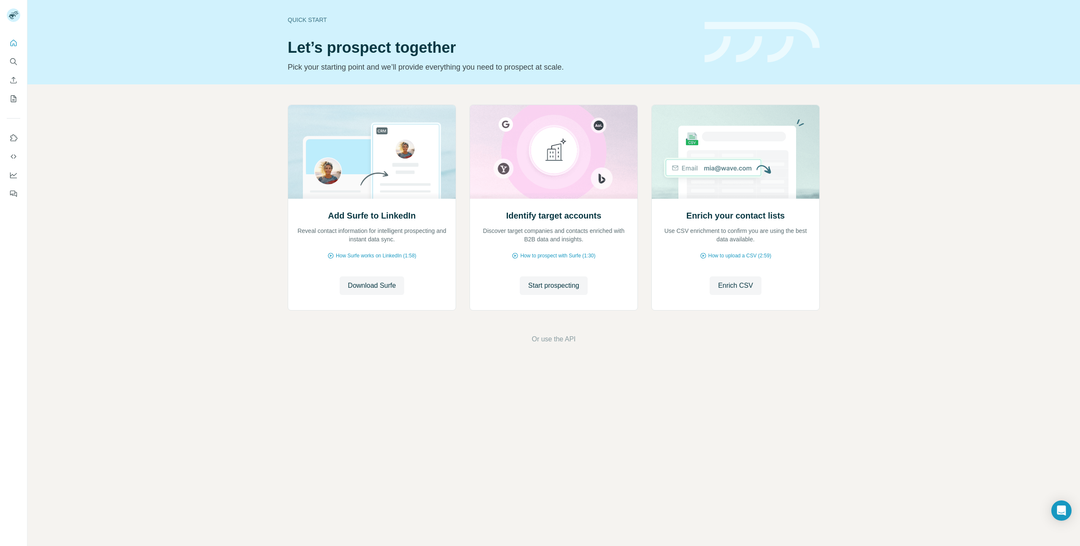
click at [17, 62] on icon "Search" at bounding box center [13, 61] width 8 height 8
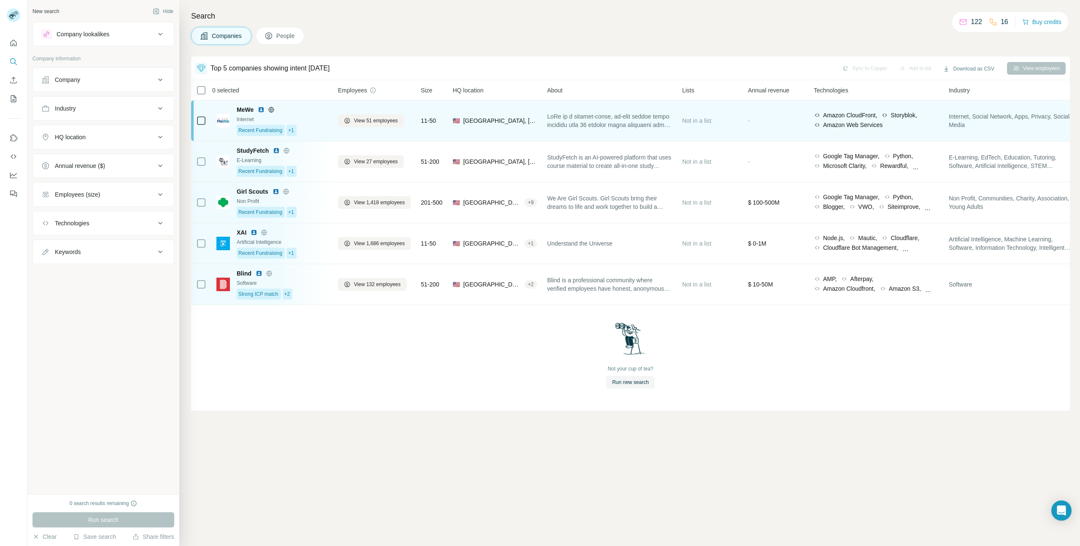
click at [437, 130] on div "11-50" at bounding box center [432, 120] width 22 height 30
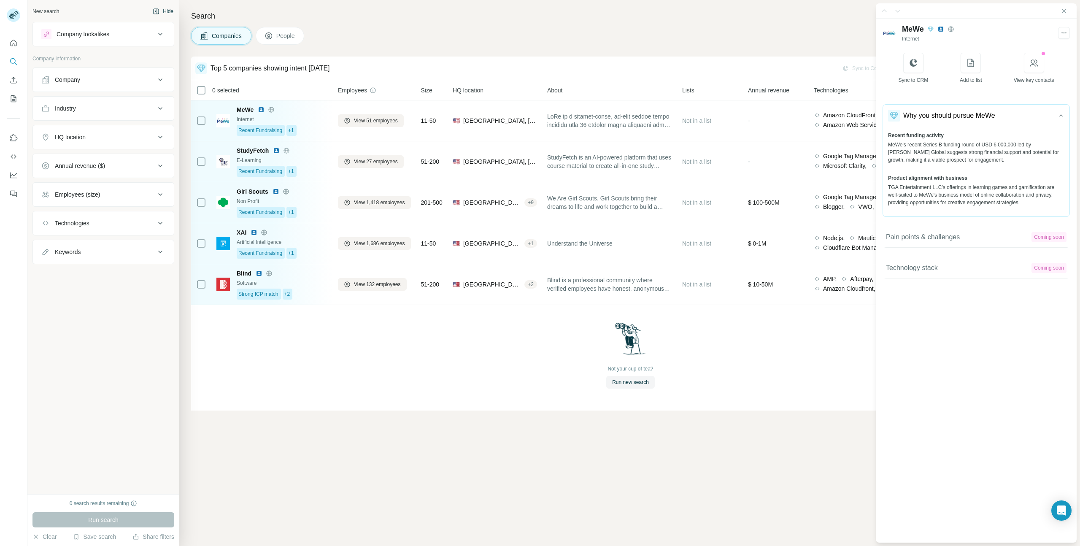
click at [167, 8] on button "Hide" at bounding box center [163, 11] width 32 height 13
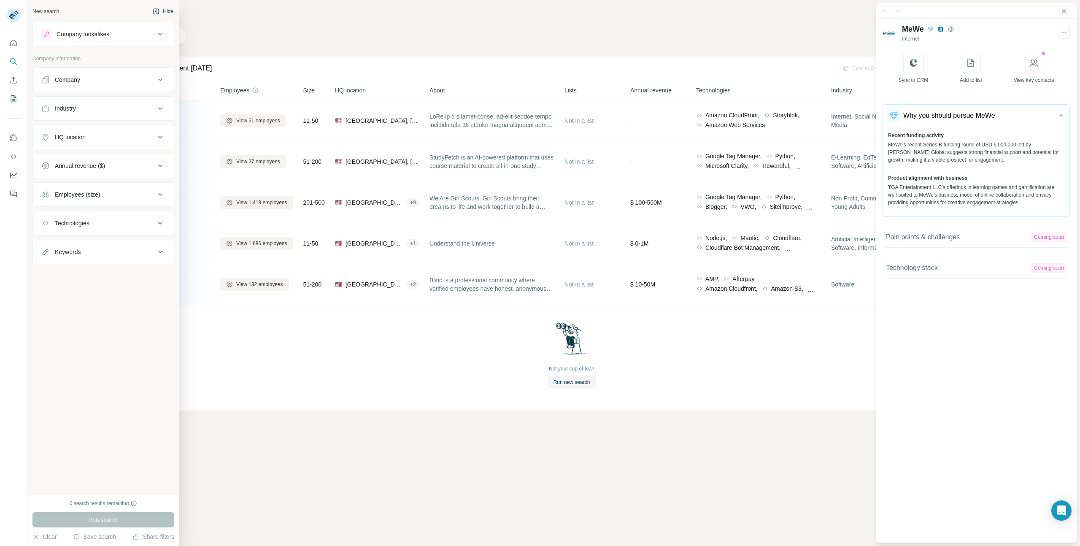
click at [156, 14] on icon "button" at bounding box center [156, 10] width 5 height 5
click at [37, 8] on div "New search" at bounding box center [45, 12] width 27 height 8
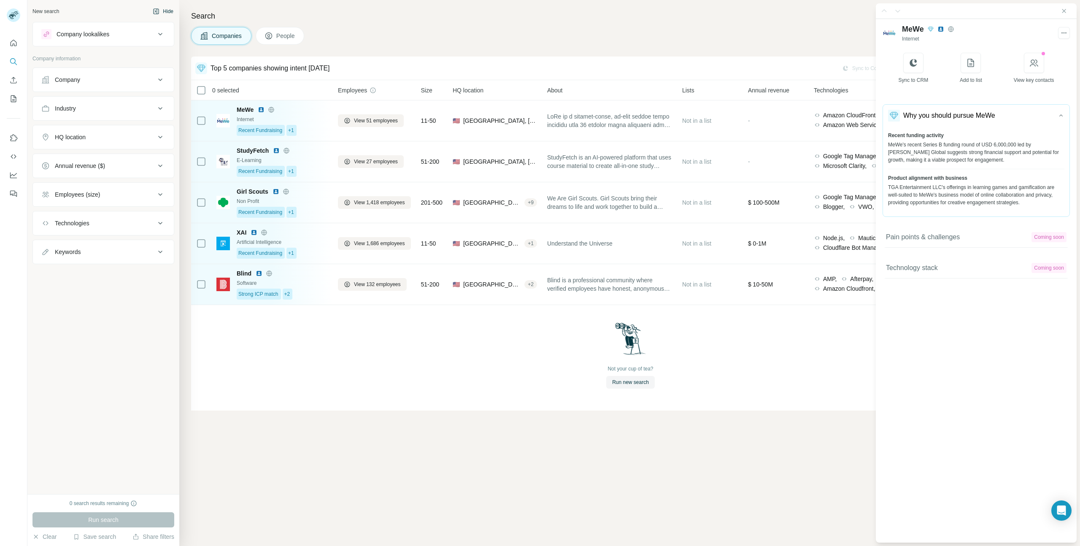
click at [53, 12] on div "New search" at bounding box center [45, 12] width 27 height 8
click at [167, 11] on button "Hide" at bounding box center [163, 11] width 32 height 13
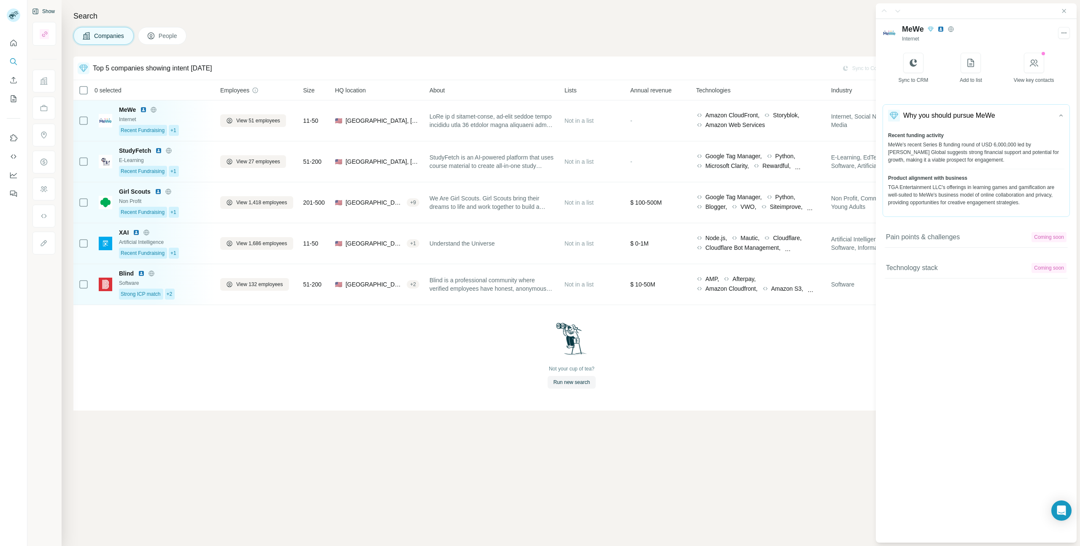
click at [318, 24] on div "Search Companies People Top 5 companies showing intent [DATE] MeWe Recent Fundr…" at bounding box center [571, 273] width 1018 height 546
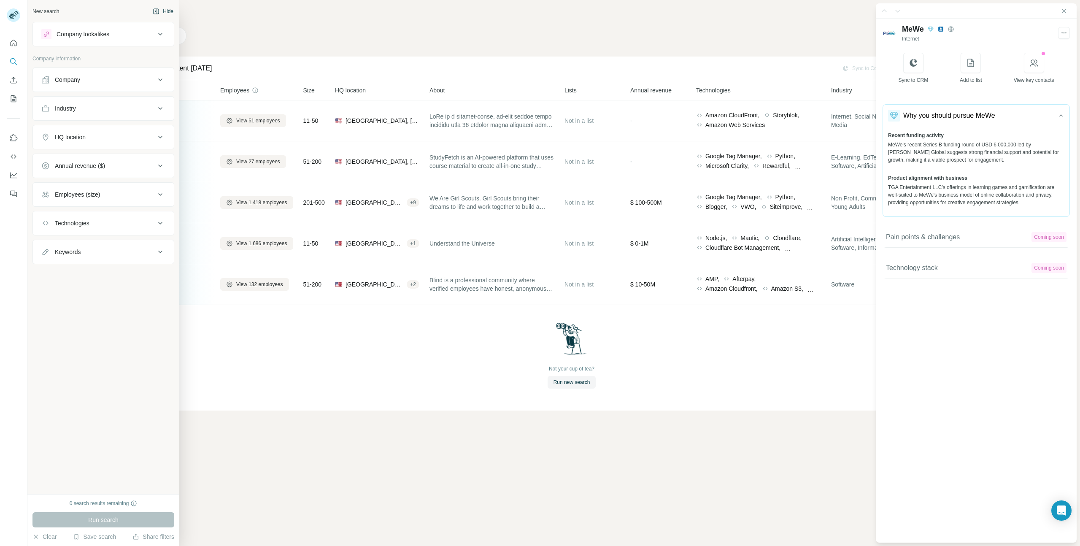
click at [37, 10] on div "New search" at bounding box center [45, 12] width 27 height 8
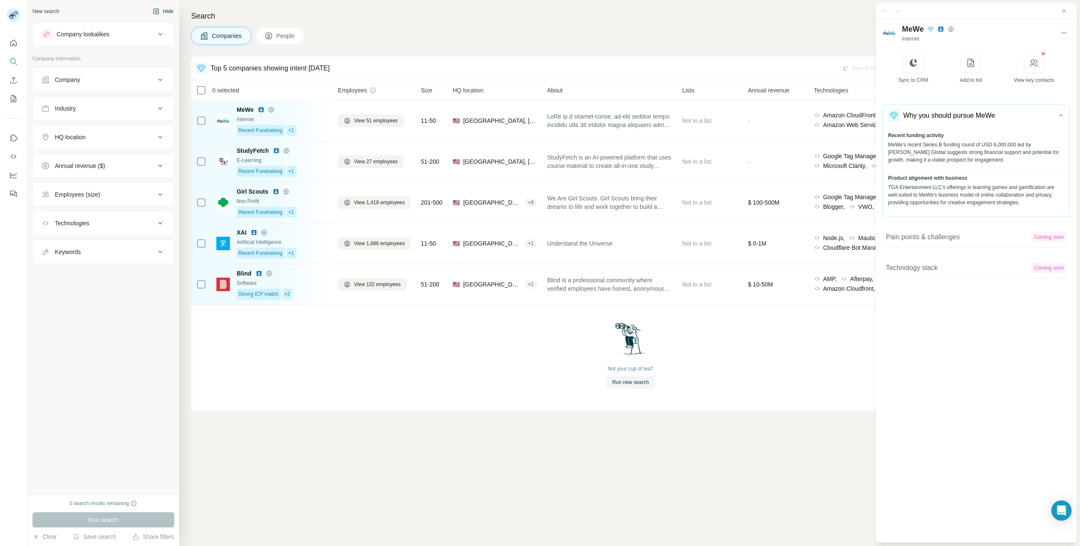
click at [169, 8] on button "Hide" at bounding box center [163, 11] width 32 height 13
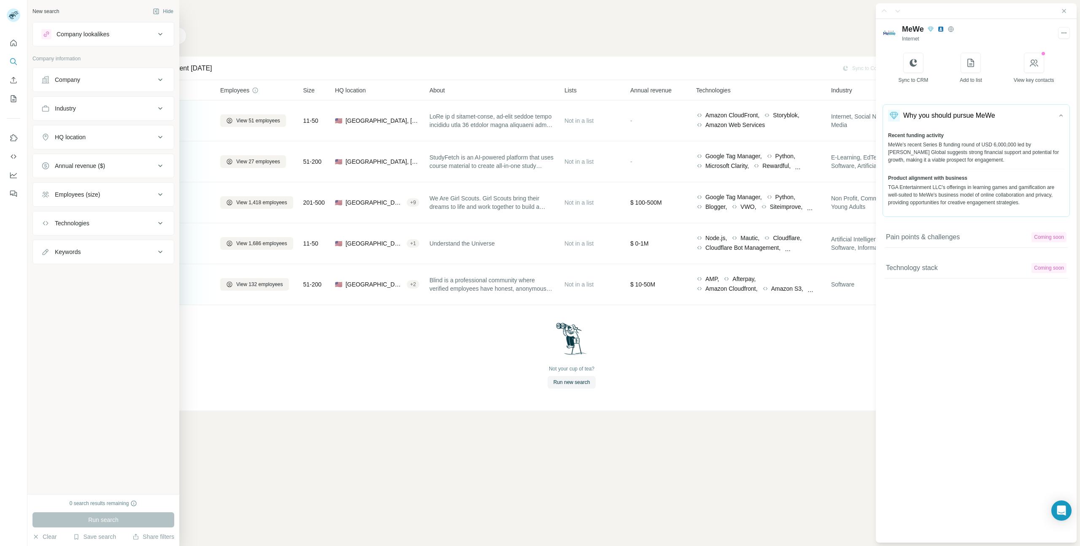
click at [37, 8] on div "New search" at bounding box center [45, 12] width 27 height 8
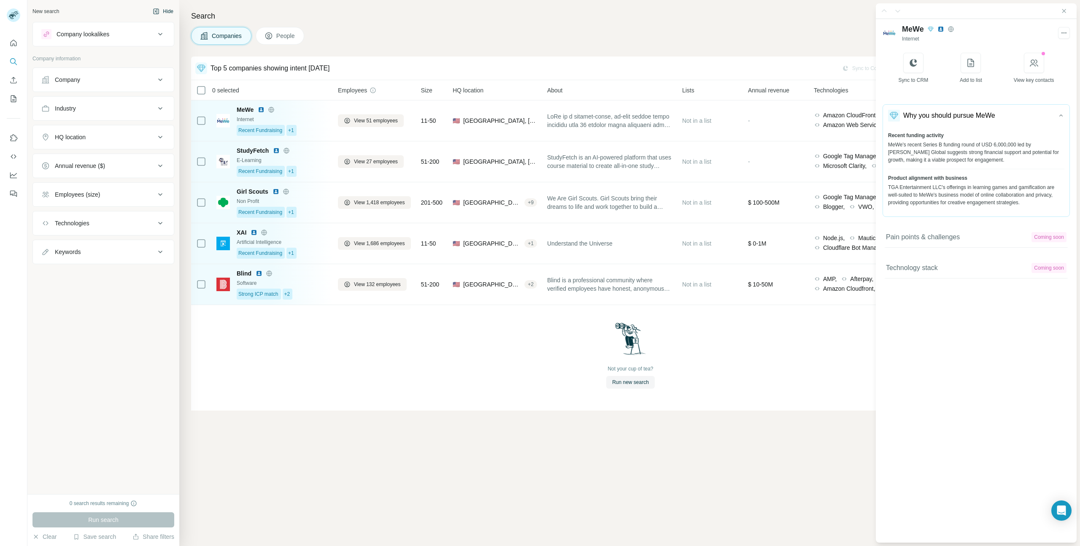
click at [171, 9] on button "Hide" at bounding box center [163, 11] width 32 height 13
